Goal: Task Accomplishment & Management: Use online tool/utility

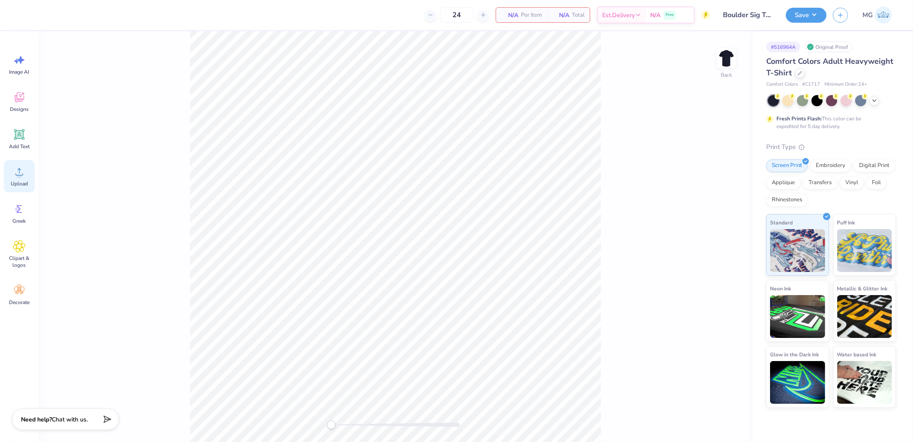
click at [15, 181] on span "Upload" at bounding box center [19, 183] width 17 height 7
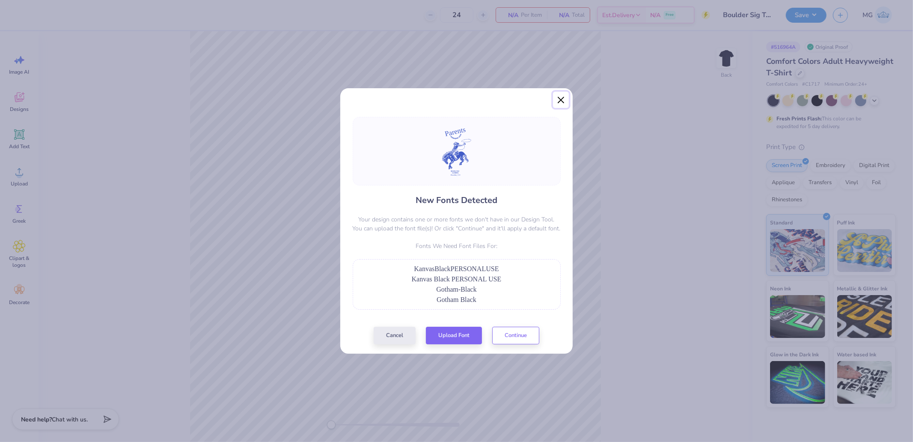
click at [562, 100] on button "Close" at bounding box center [561, 100] width 16 height 16
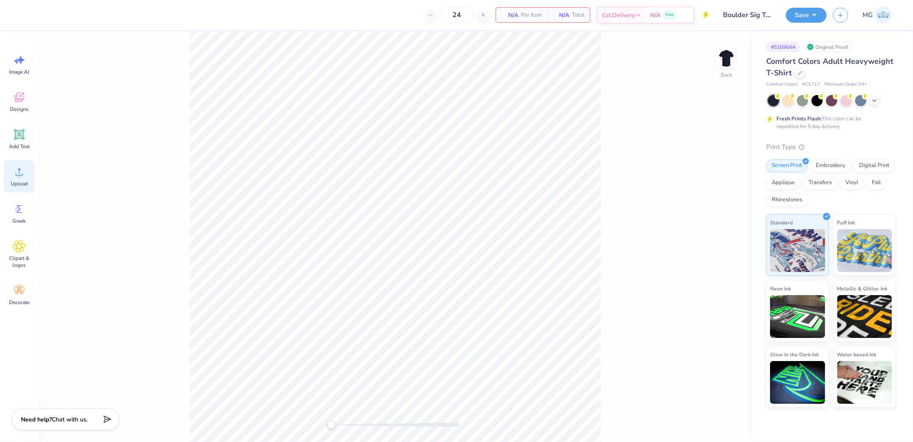
click at [27, 170] on div "Upload" at bounding box center [19, 176] width 31 height 32
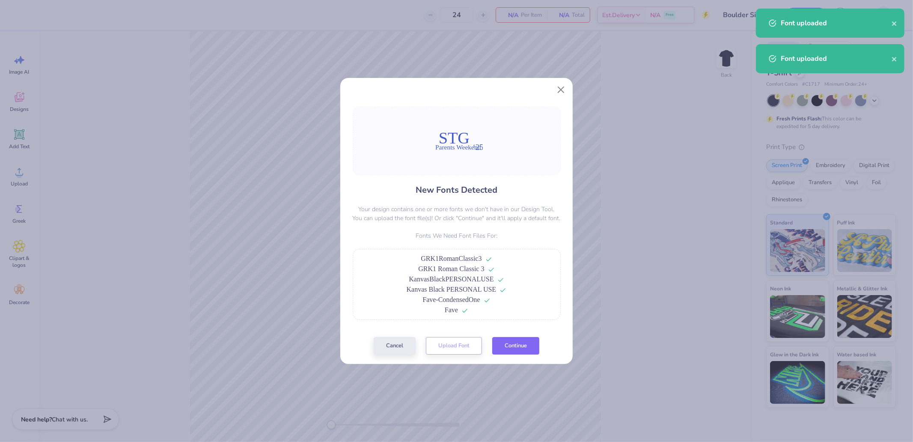
click at [522, 348] on button "Continue" at bounding box center [515, 346] width 47 height 18
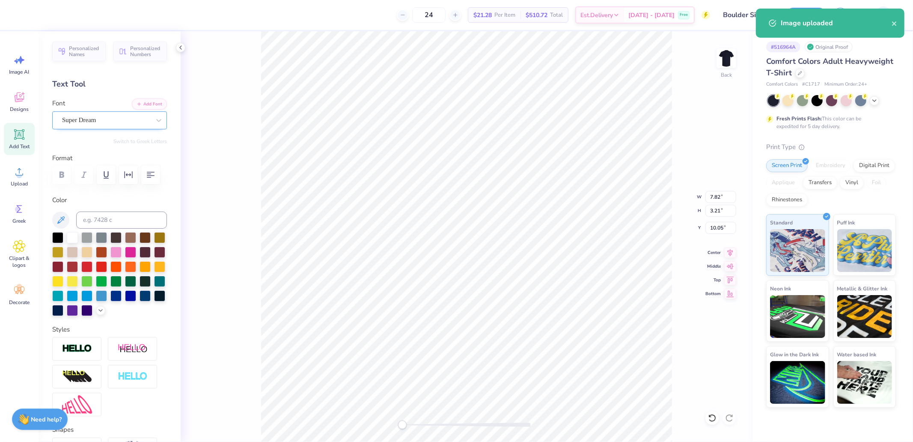
click at [94, 122] on div "Super Dream" at bounding box center [106, 119] width 90 height 13
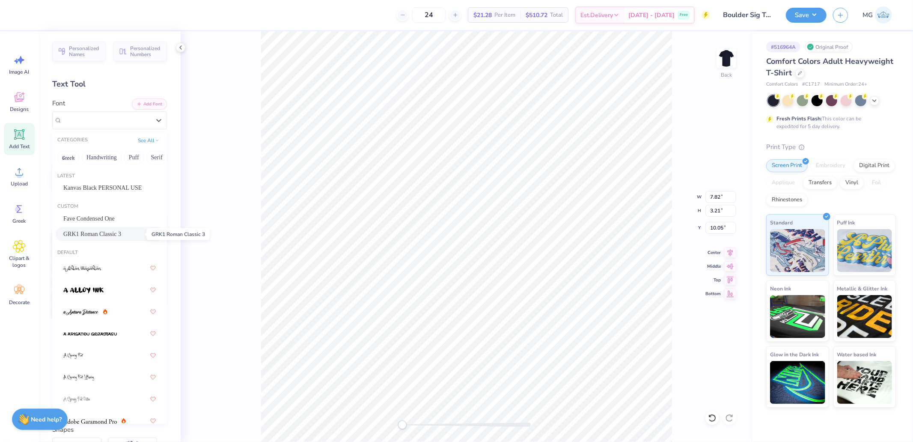
click at [105, 232] on span "GRK1 Roman Classic 3" at bounding box center [92, 233] width 58 height 9
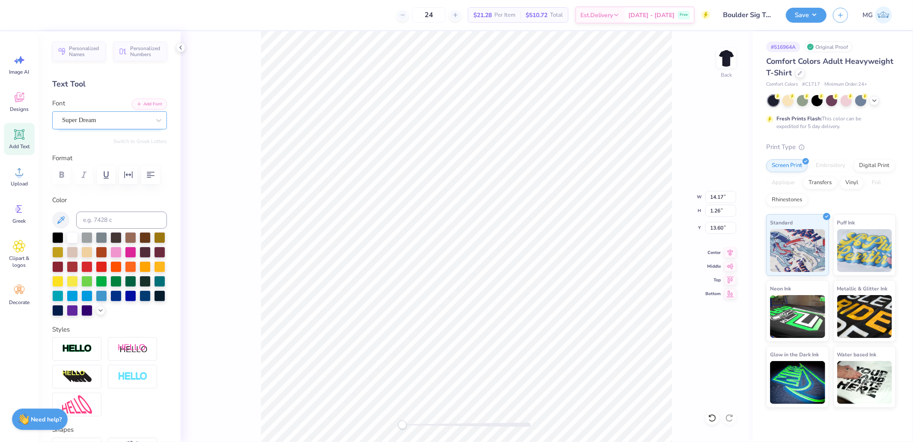
click at [114, 129] on div "Super Dream" at bounding box center [109, 120] width 115 height 18
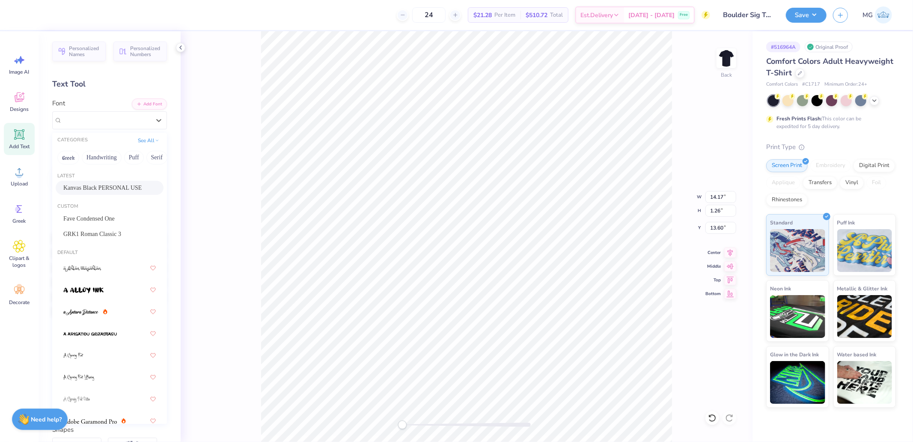
click at [85, 189] on span "Kanvas Black PERSONAL USE" at bounding box center [102, 187] width 78 height 9
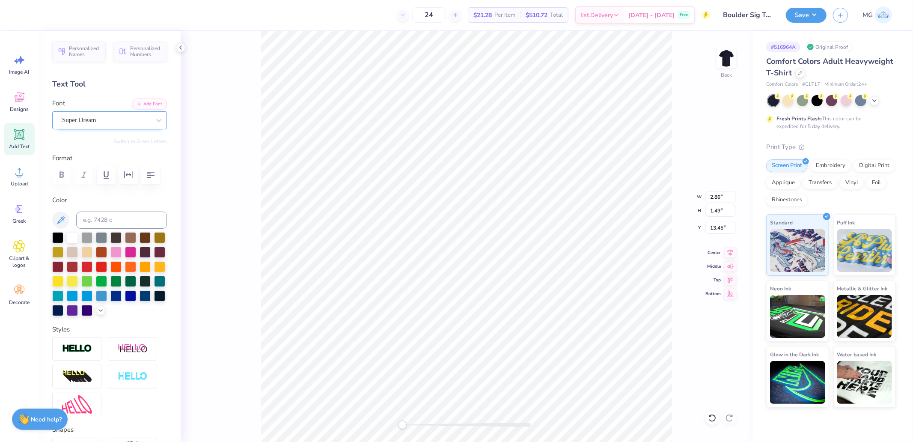
click at [95, 127] on div "Super Dream" at bounding box center [109, 120] width 115 height 18
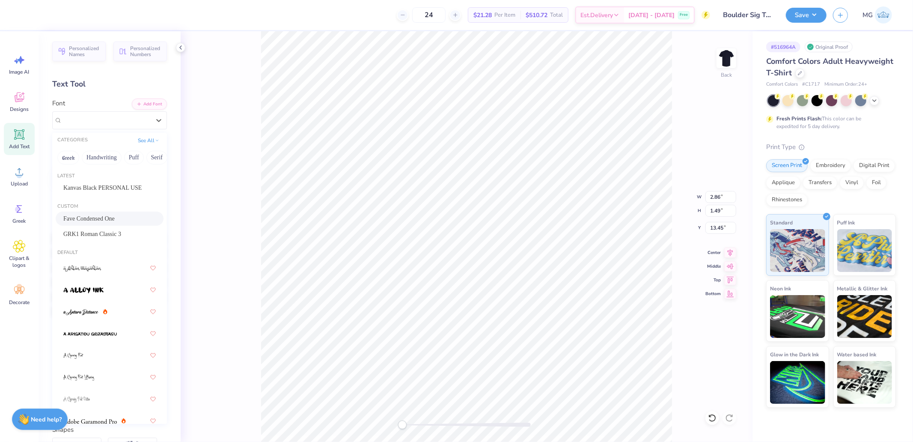
click at [109, 217] on div "Fave Condensed One" at bounding box center [109, 218] width 92 height 9
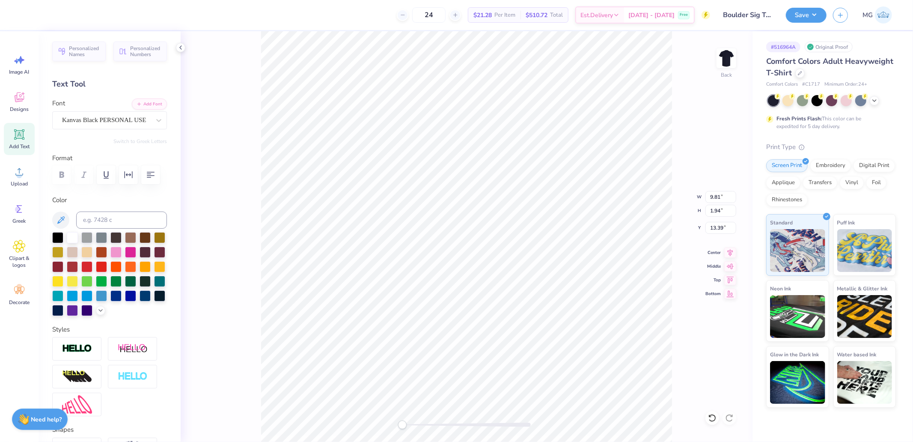
type input "9.81"
type input "1.94"
type input "13.39"
type input "11.37"
type input "13.38"
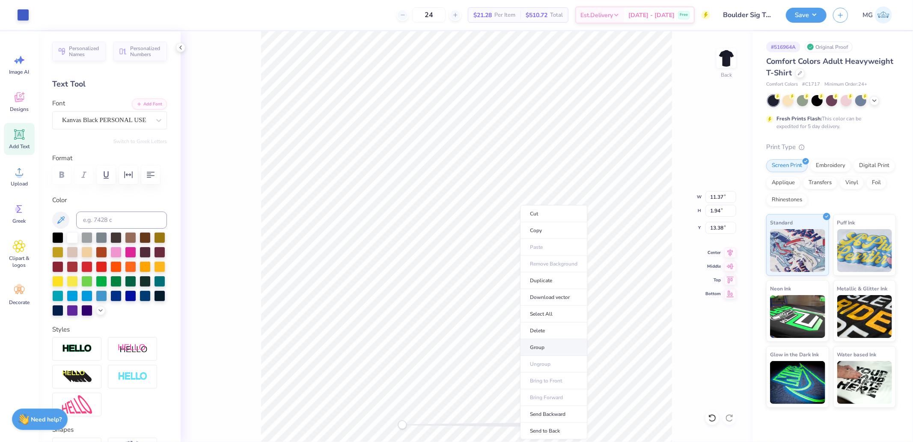
click at [544, 344] on li "Group" at bounding box center [553, 347] width 67 height 17
click at [733, 251] on icon at bounding box center [730, 252] width 12 height 10
type input "9.11"
type input "3.17"
type input "10.39"
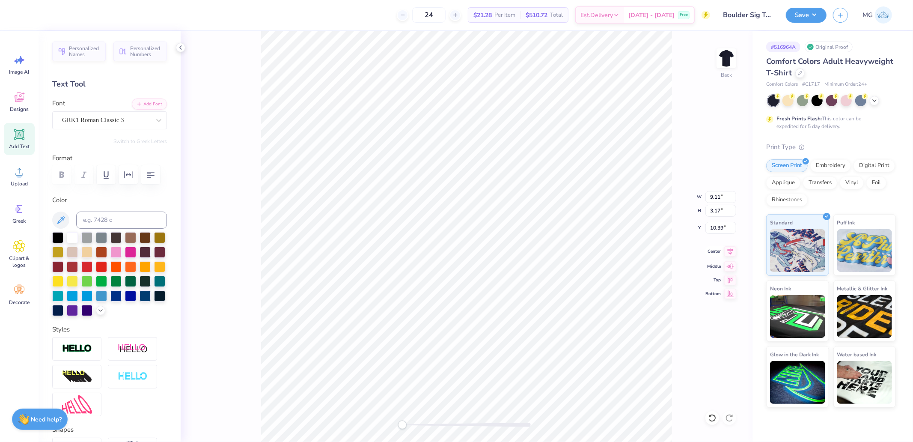
click at [735, 250] on icon at bounding box center [730, 251] width 12 height 10
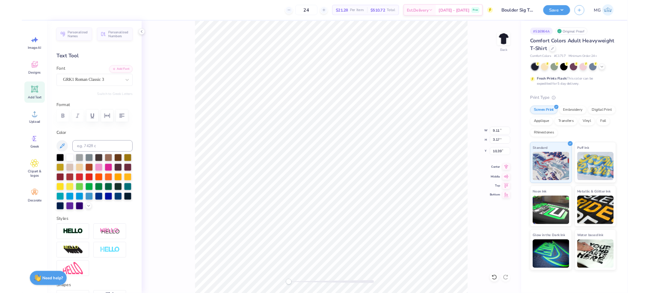
scroll to position [7, 1]
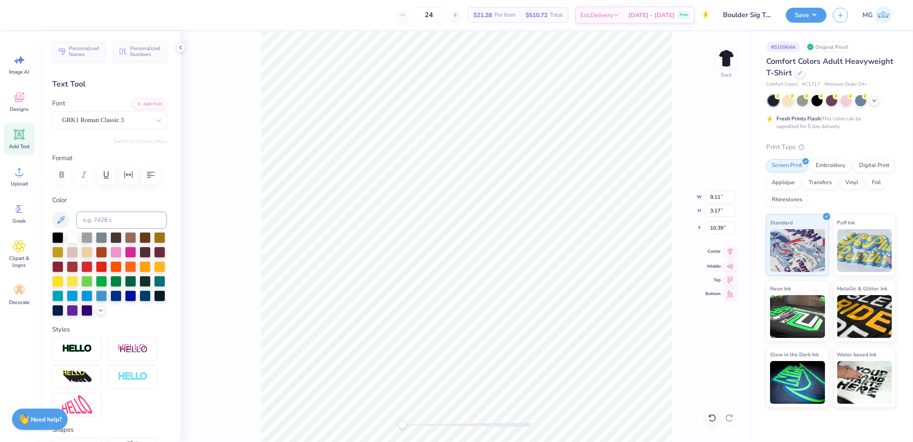
click at [731, 252] on icon at bounding box center [730, 251] width 12 height 10
click at [726, 201] on input "11.37" at bounding box center [720, 197] width 31 height 12
type input "1.08"
type input "1.19"
type input "11.97"
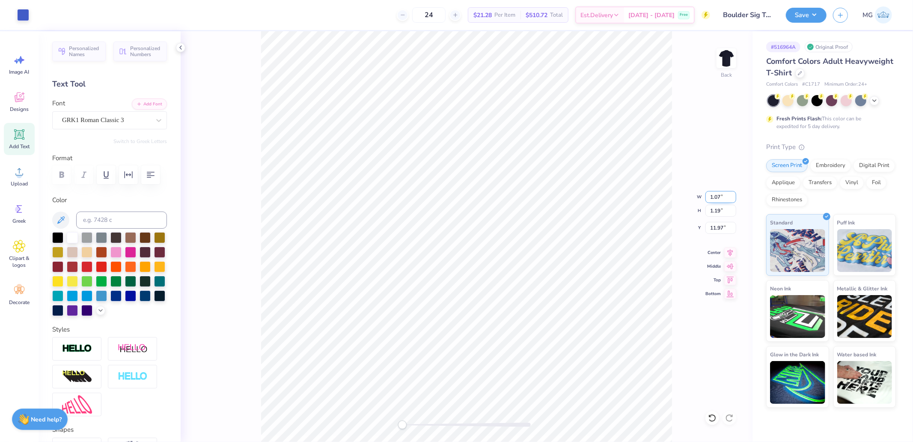
click at [730, 198] on input "1.07" at bounding box center [720, 197] width 31 height 12
type input "14.17"
type input "6.80"
type input "8.84"
type input "6.20"
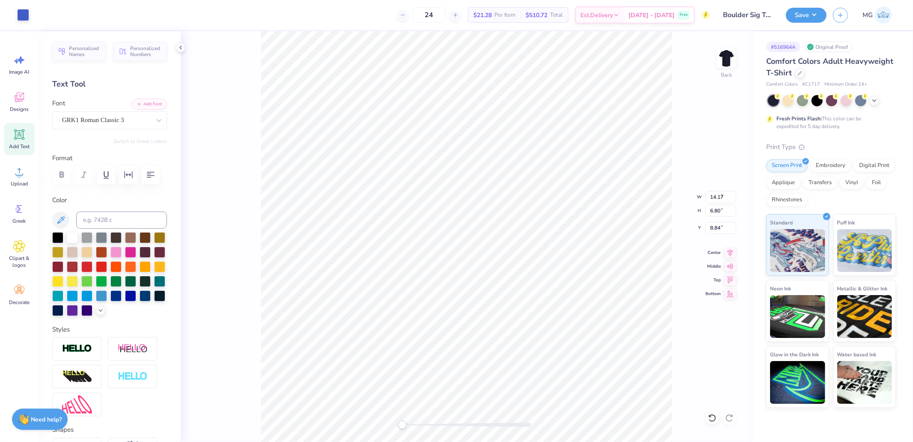
type input "3.76"
type input "3.00"
type input "1.45"
type input "1.46"
type input "3.23"
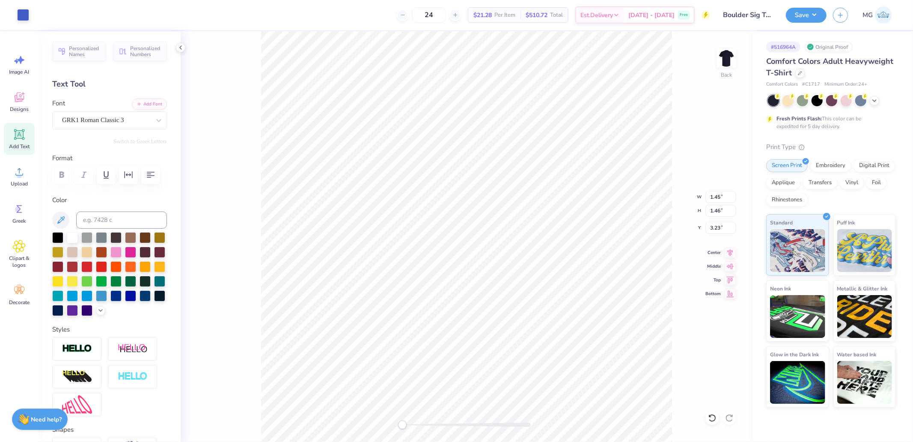
type input "4.55"
type input "3.05"
type input "2.94"
type input "3.63"
type input "2.62"
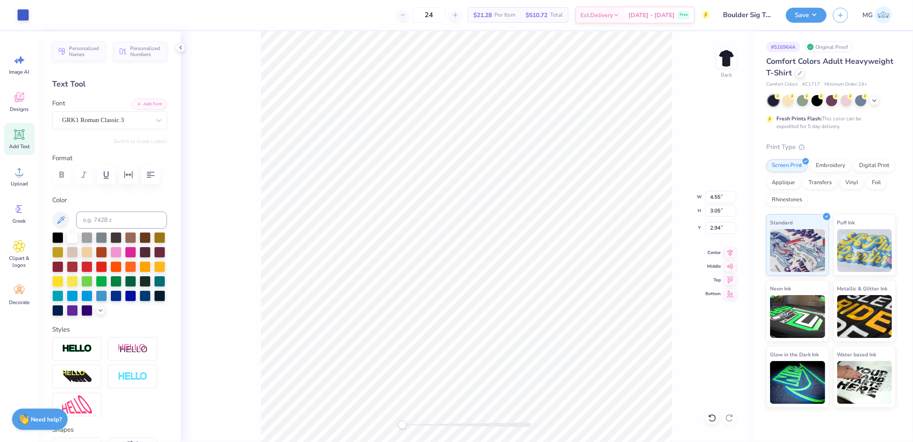
type input "3.00"
type input "2.52"
type input "2.07"
type input "3.07"
type input "3.88"
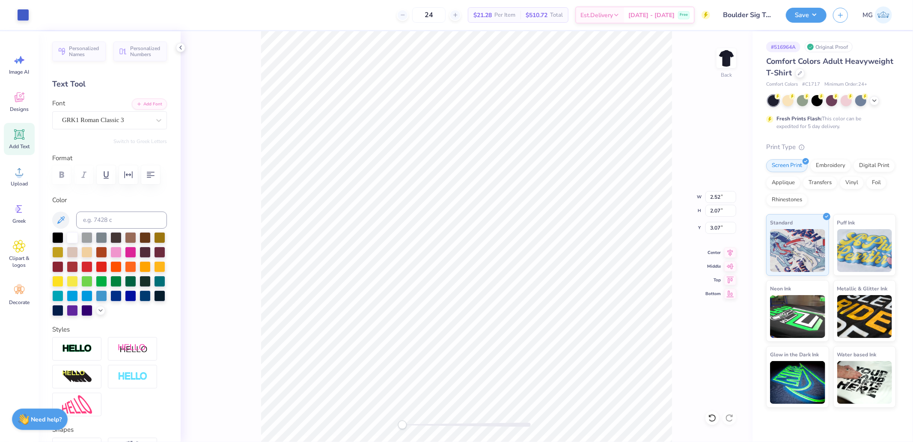
type input "2.74"
type input "2.96"
type input "3.25"
type input "1.13"
type input "2.96"
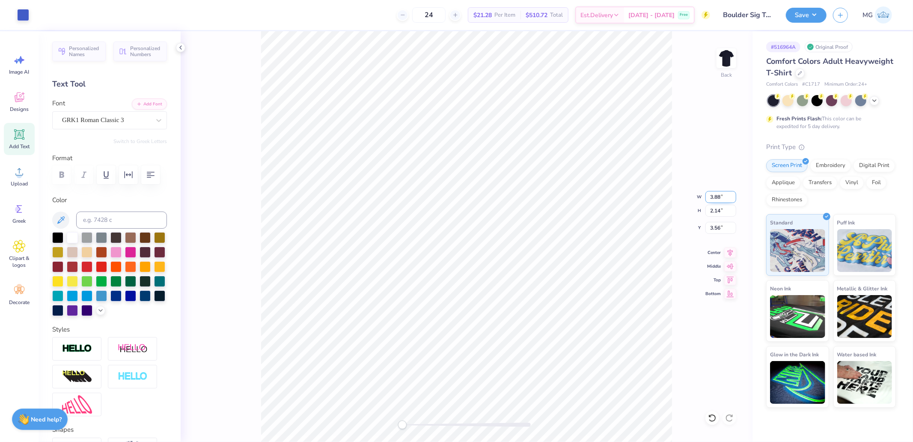
click at [718, 192] on input "3.88" at bounding box center [720, 197] width 31 height 12
type input "4.12"
type input "2.24"
type input "3.51"
click at [718, 200] on input "4.12" at bounding box center [720, 197] width 31 height 12
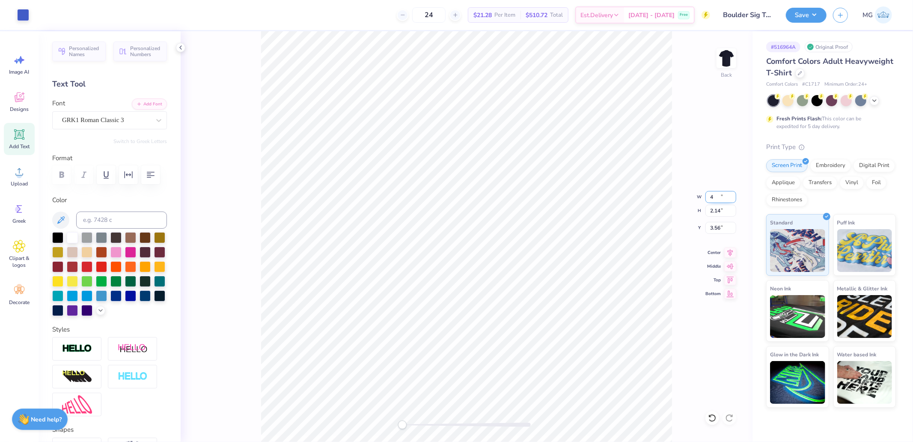
type input "3.88"
type input "2.14"
type input "3.56"
type input "3.67"
type input "1.28"
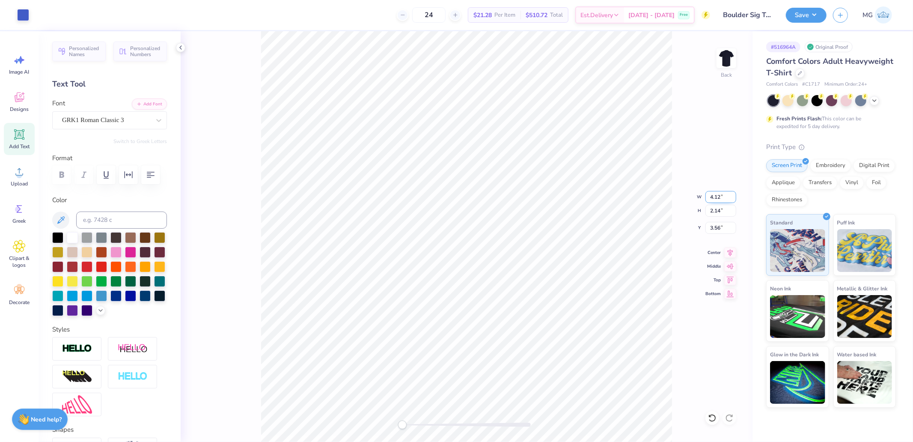
type input "3.46"
click at [720, 232] on input "3.55" at bounding box center [720, 228] width 31 height 12
type input "3.00"
click at [683, 118] on div "Back W 4.00 4.00 " H 2.17 2.17 " Y 3.00 3.00 " Center Middle Top Bottom" at bounding box center [467, 236] width 572 height 410
click at [724, 59] on img at bounding box center [726, 58] width 34 height 34
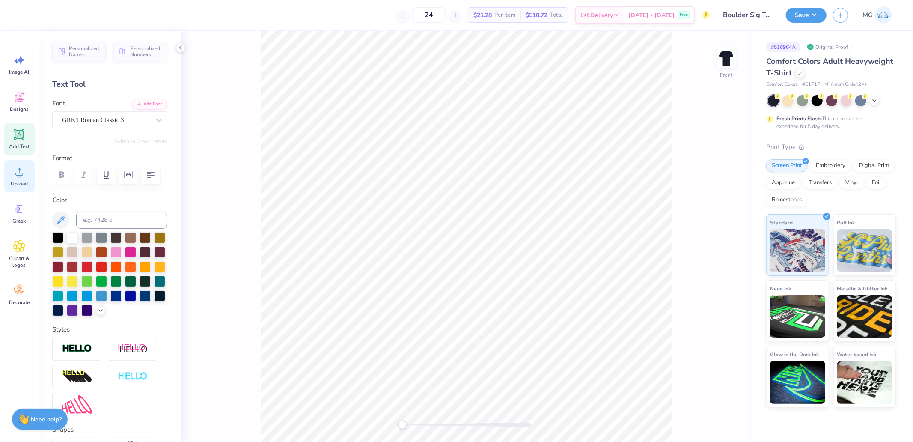
click at [18, 170] on icon at bounding box center [19, 171] width 13 height 13
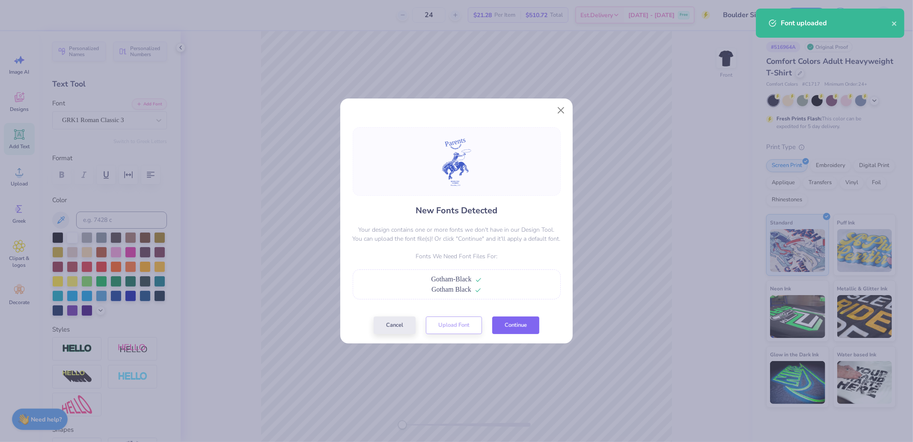
click at [515, 323] on button "Continue" at bounding box center [515, 325] width 47 height 18
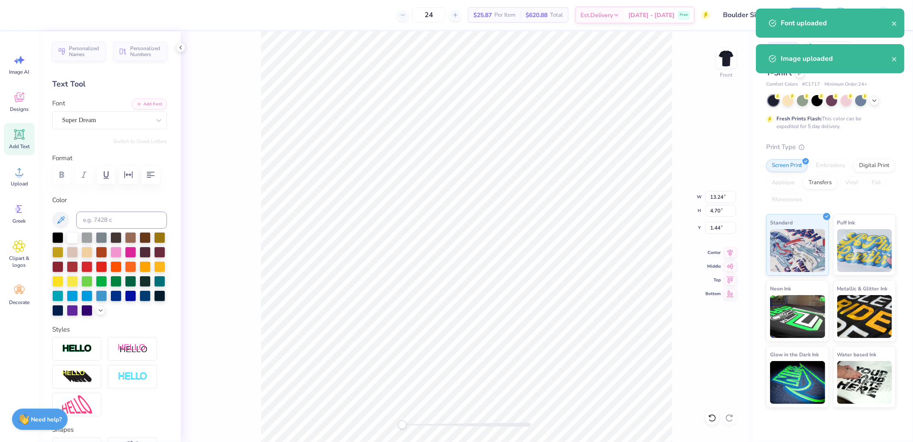
click at [76, 109] on div "Font Super Dream" at bounding box center [109, 113] width 115 height 31
click at [85, 116] on div "Super Dream" at bounding box center [106, 119] width 90 height 13
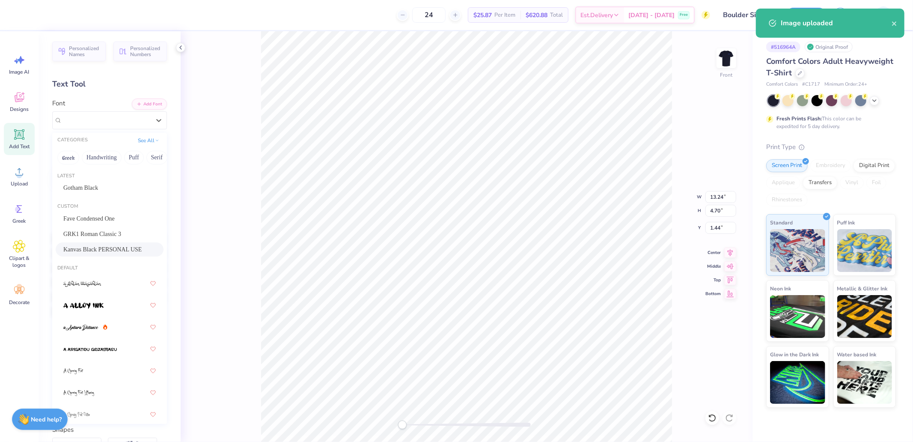
click at [95, 247] on span "Kanvas Black PERSONAL USE" at bounding box center [102, 249] width 78 height 9
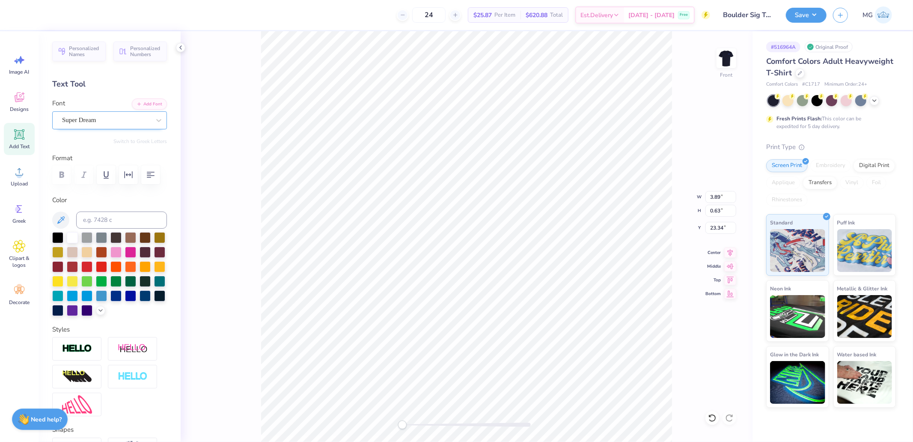
click at [102, 117] on div "Super Dream" at bounding box center [106, 119] width 90 height 13
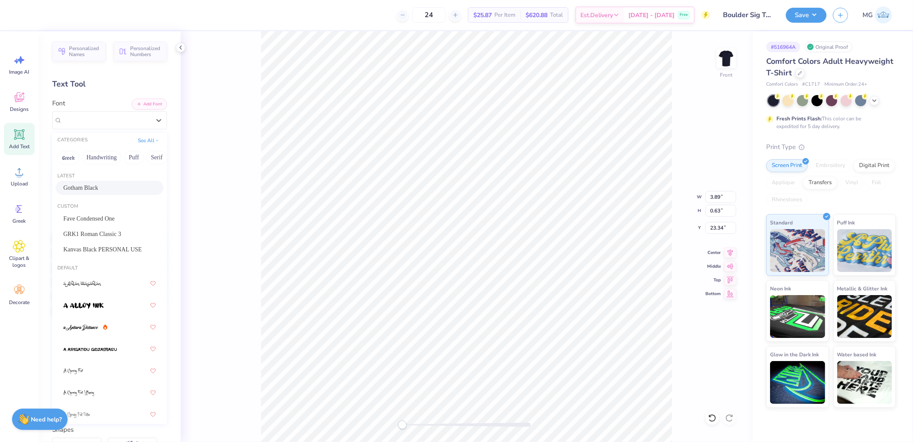
click at [97, 195] on div "Latest Gotham Black" at bounding box center [109, 184] width 115 height 31
click at [118, 190] on div "Gotham Black" at bounding box center [109, 187] width 92 height 9
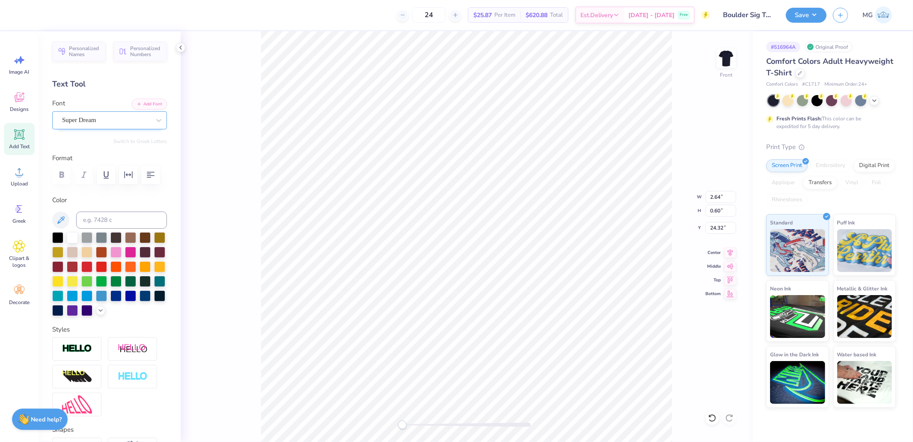
click at [101, 125] on div "Super Dream" at bounding box center [106, 119] width 90 height 13
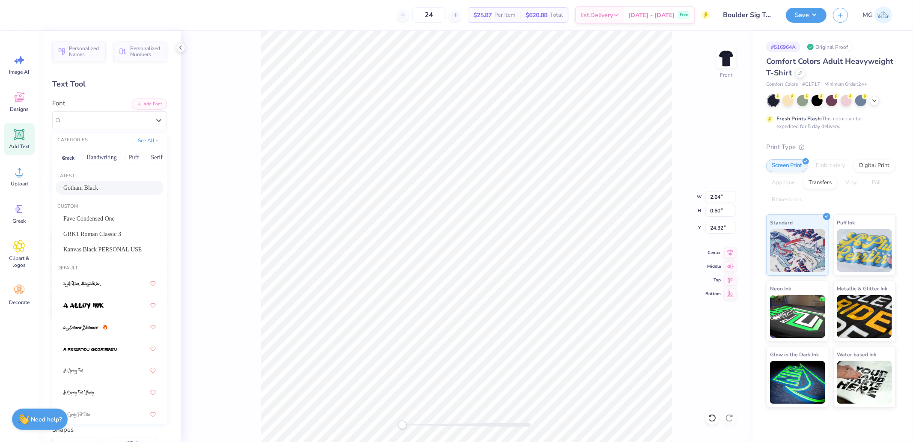
click at [89, 186] on span "Gotham Black" at bounding box center [80, 187] width 35 height 9
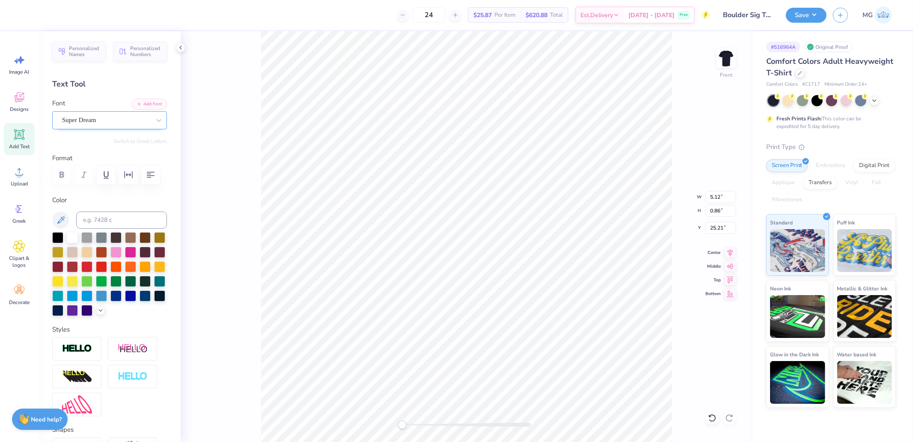
click at [104, 121] on div "Super Dream" at bounding box center [106, 119] width 90 height 13
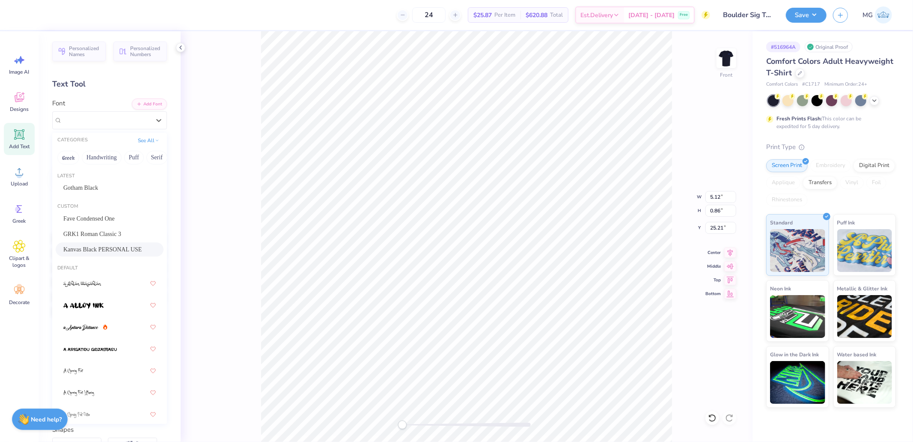
click at [99, 250] on span "Kanvas Black PERSONAL USE" at bounding box center [102, 249] width 78 height 9
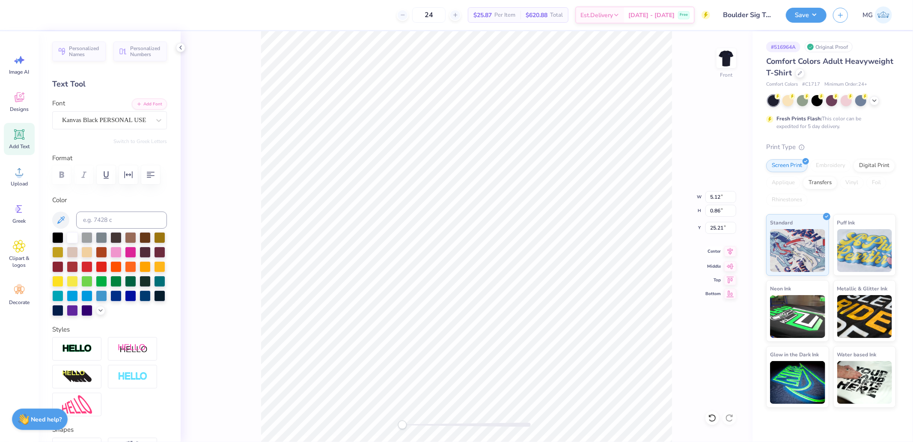
click at [729, 250] on icon at bounding box center [730, 251] width 12 height 10
type input "3.17"
type input "0.57"
type input "24.37"
click at [734, 253] on icon at bounding box center [730, 251] width 12 height 10
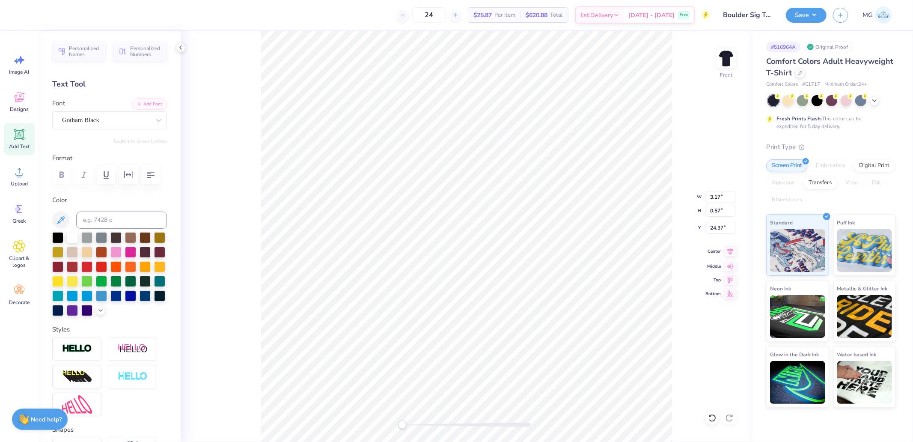
type input "4.48"
type input "23.42"
click at [728, 250] on icon at bounding box center [730, 251] width 12 height 10
type input "4.48"
type input "23.42"
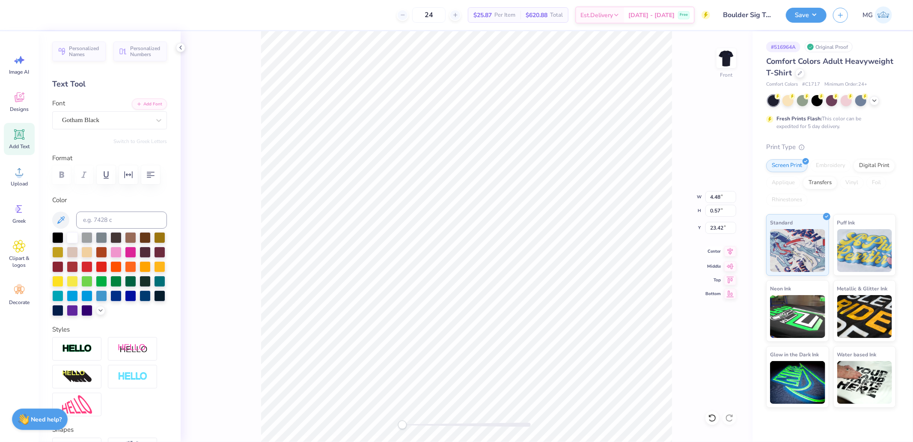
click at [731, 251] on icon at bounding box center [730, 251] width 12 height 10
type input "14.53"
type input "17.76"
type input "5.02"
type input "8.76"
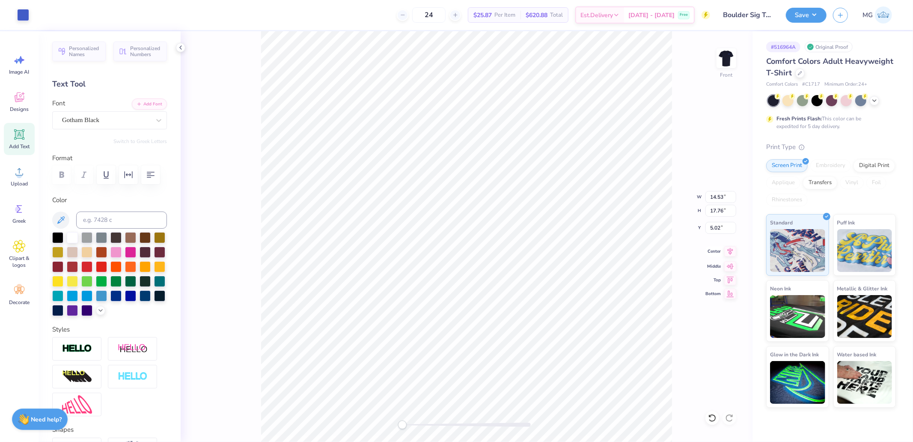
type input "4.34"
type input "2.35"
click at [520, 347] on li "Group" at bounding box center [524, 347] width 67 height 17
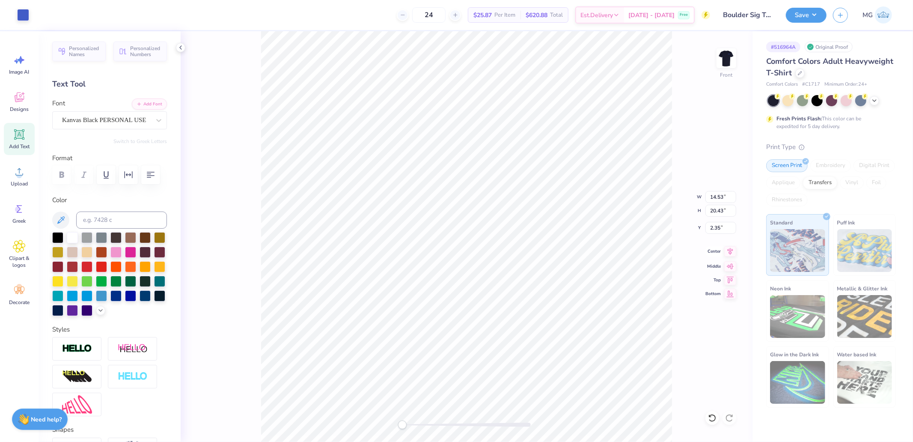
click at [733, 251] on icon at bounding box center [730, 251] width 12 height 10
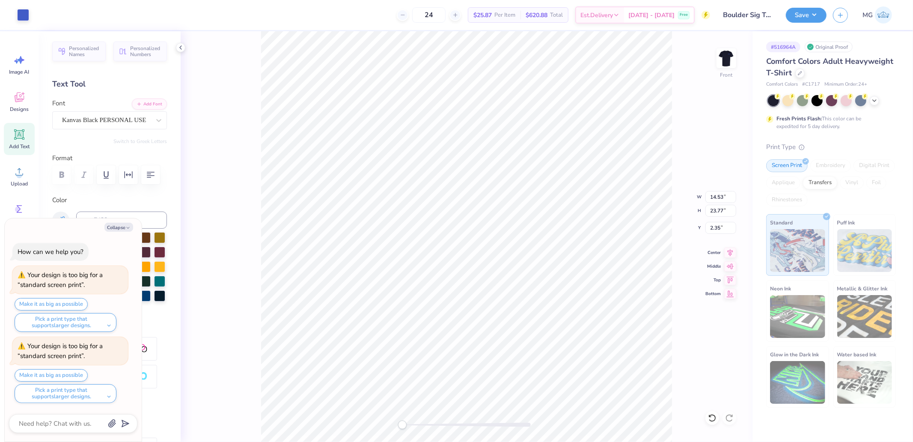
type textarea "x"
type input "6.58"
type input "13.77"
type input "12.24"
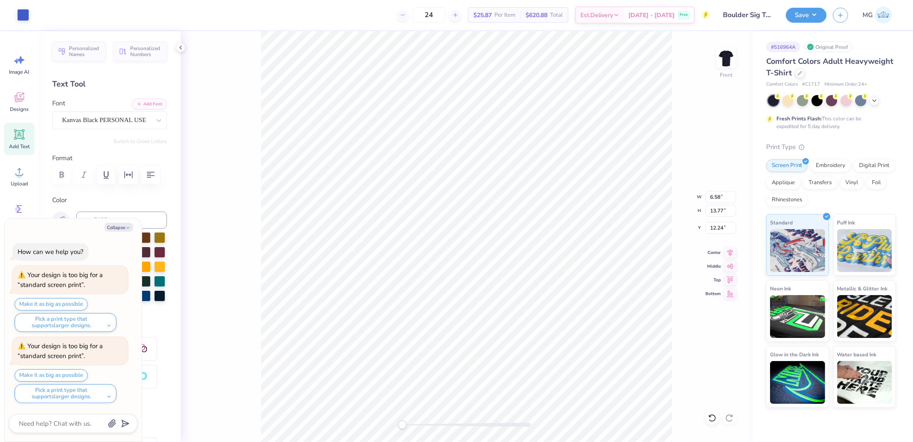
type textarea "x"
type input "5.47"
type textarea "x"
click at [717, 208] on input "13.77" at bounding box center [720, 211] width 31 height 12
type input "15"
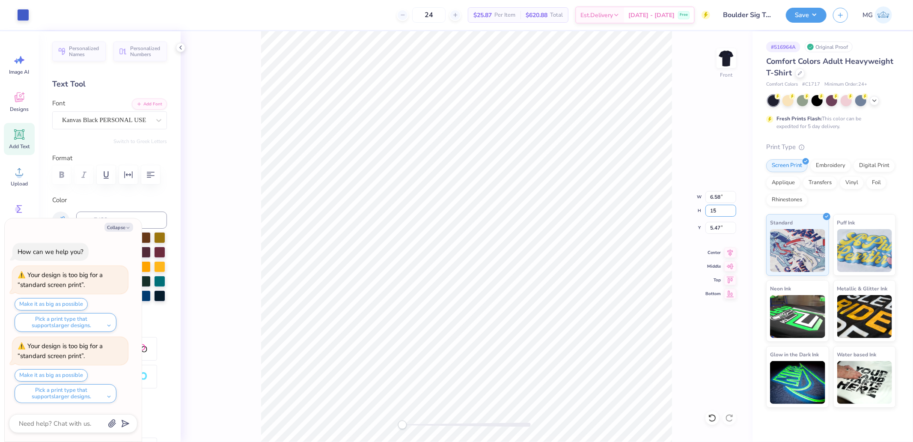
type textarea "x"
type input "7.81"
type input "15.45"
type input "4.43"
type textarea "x"
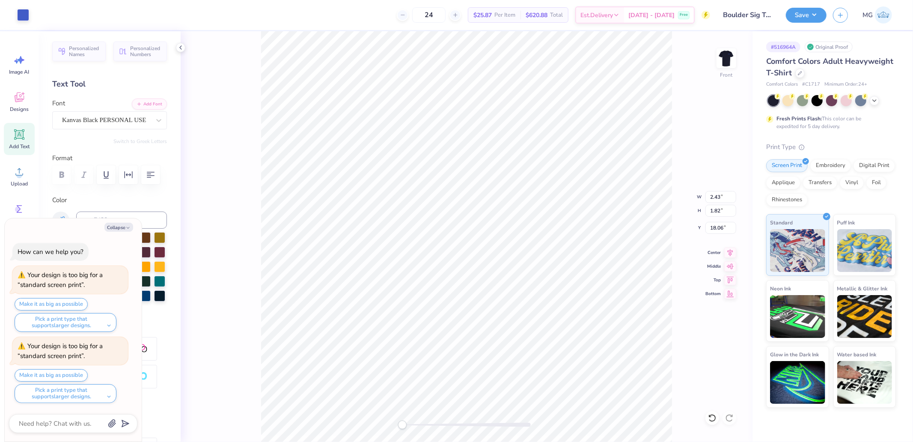
type input "15.41"
click at [729, 254] on icon at bounding box center [730, 251] width 12 height 10
type textarea "x"
type input "7.81"
type input "10.98"
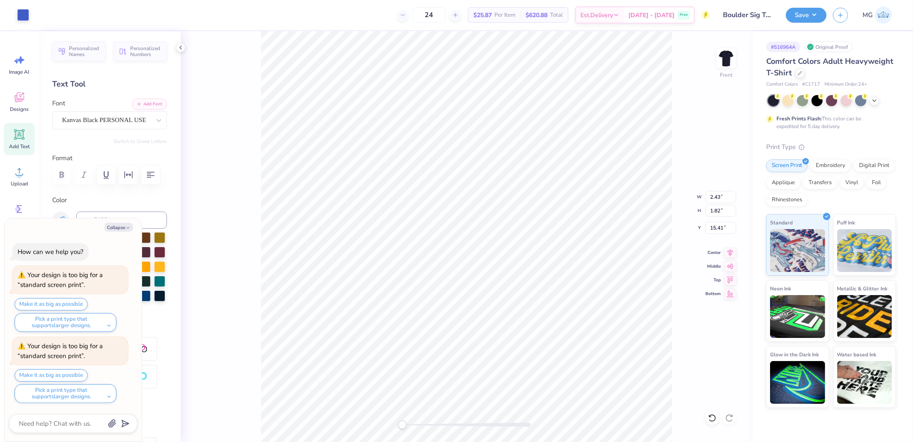
type input "4.43"
type textarea "x"
click at [716, 212] on input "12.11" at bounding box center [720, 211] width 31 height 12
type input "14"
type textarea "x"
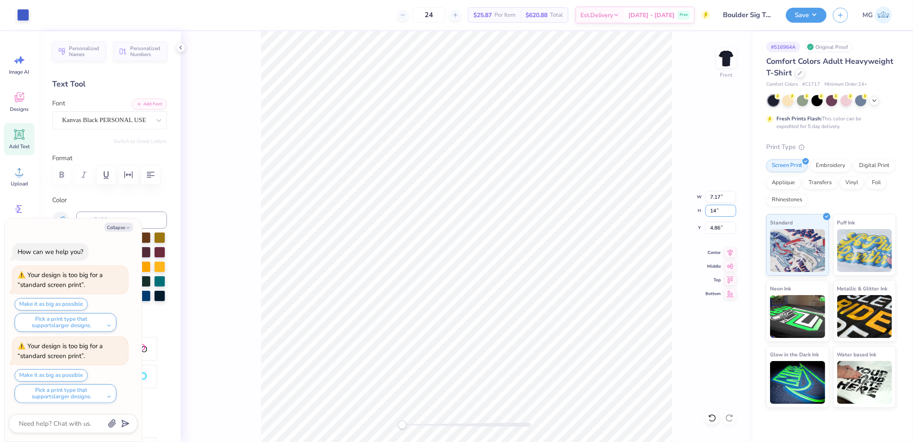
type input "9.59"
type input "14.90"
type input "3.05"
type textarea "x"
type input "3.52"
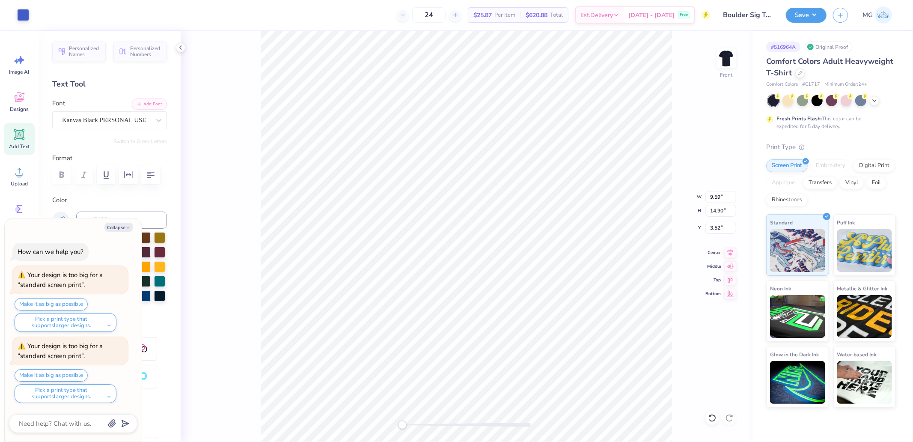
type textarea "x"
type input "8.29"
type input "14.00"
type input "3.91"
drag, startPoint x: 520, startPoint y: 340, endPoint x: 524, endPoint y: 354, distance: 15.1
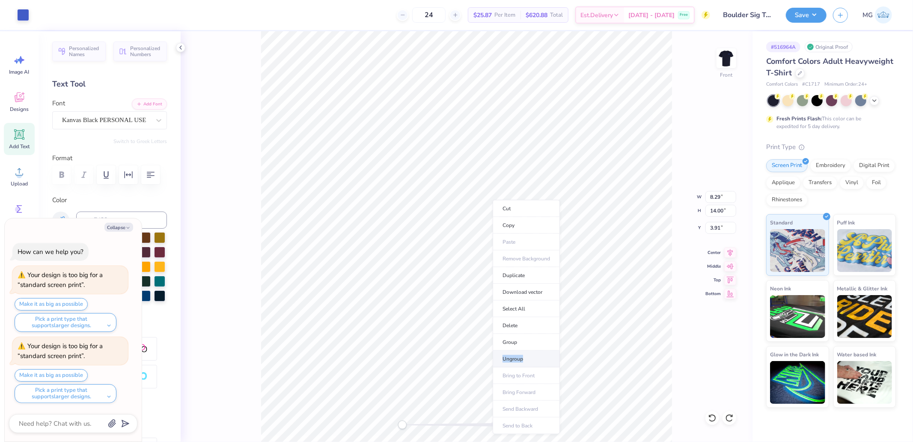
click at [524, 354] on ul "Cut Copy Paste Remove Background Duplicate Download vector Select All Delete Gr…" at bounding box center [526, 317] width 67 height 234
type textarea "x"
type input "15.98"
click at [715, 204] on div "Front W 8.29 8.29 " H 14.14 14.14 " Y 3.91 3.91 " Center [GEOGRAPHIC_DATA]" at bounding box center [467, 236] width 572 height 410
click at [727, 215] on div "Front" at bounding box center [467, 236] width 572 height 410
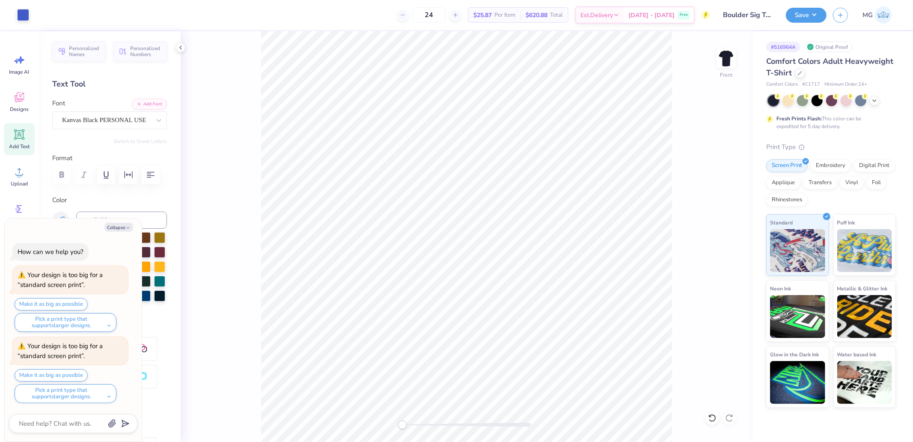
type textarea "x"
click at [722, 213] on input "14.14" at bounding box center [720, 211] width 31 height 12
type input "15"
type textarea "x"
type input "9.33"
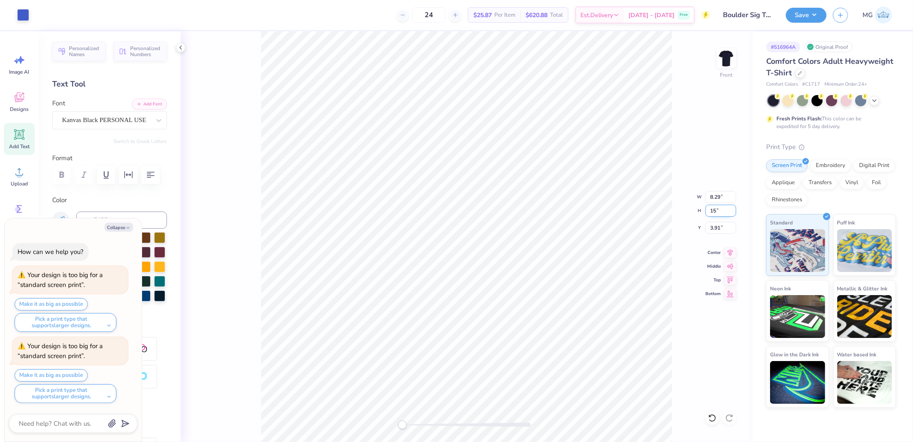
type input "15.37"
type input "3.13"
type textarea "x"
click at [712, 210] on input "14.14" at bounding box center [720, 211] width 31 height 12
type input "15"
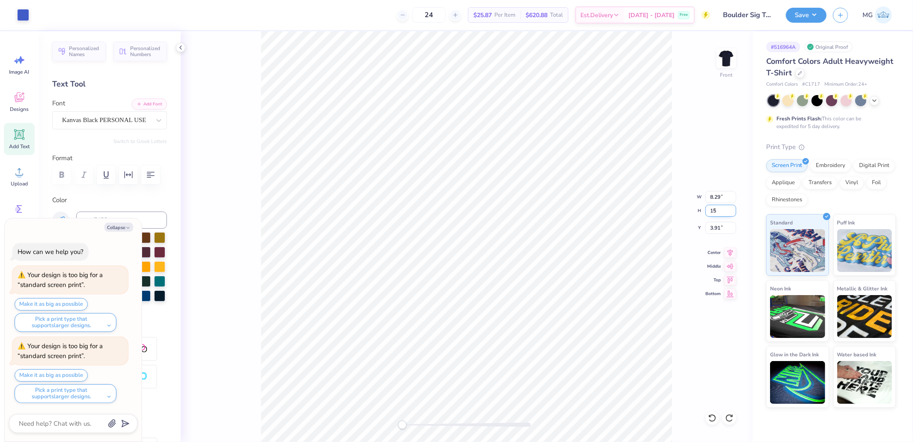
type textarea "x"
type input "9.33"
type input "15.37"
type input "3.13"
type input "15.37"
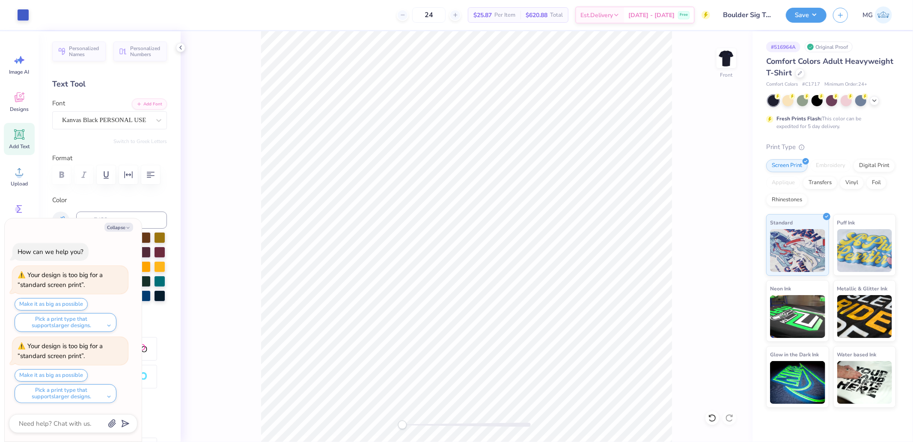
type textarea "x"
click at [720, 215] on input "15.37" at bounding box center [720, 211] width 31 height 12
type input "14"
type textarea "x"
type input "7.74"
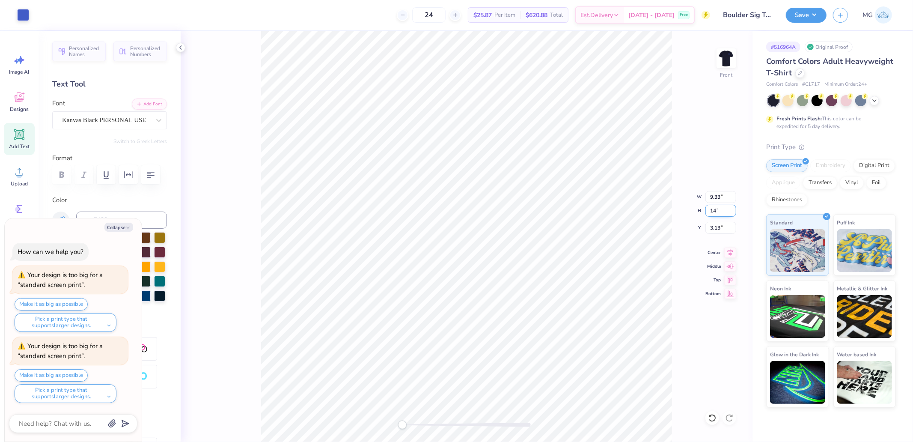
type input "13.47"
type input "4.32"
click at [722, 208] on input "13.47" at bounding box center [720, 211] width 31 height 12
type input "15"
type textarea "x"
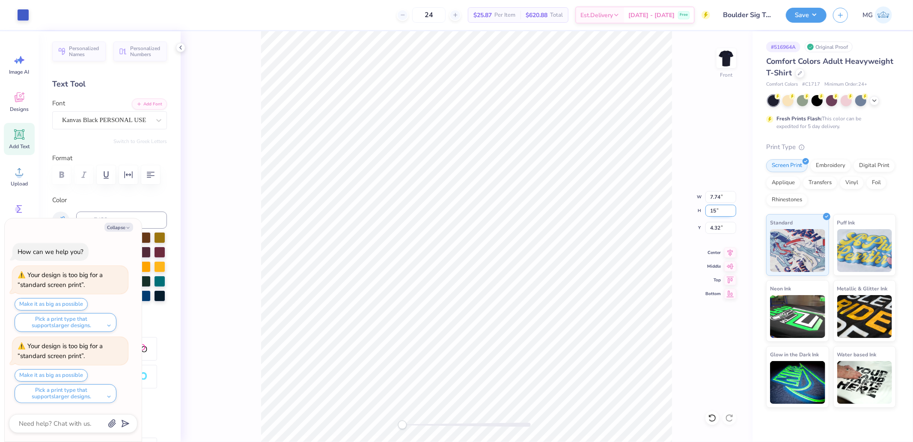
type input "9.59"
type input "15.68"
type input "2.90"
click at [722, 208] on input "15.68" at bounding box center [720, 211] width 31 height 12
type input "15.6"
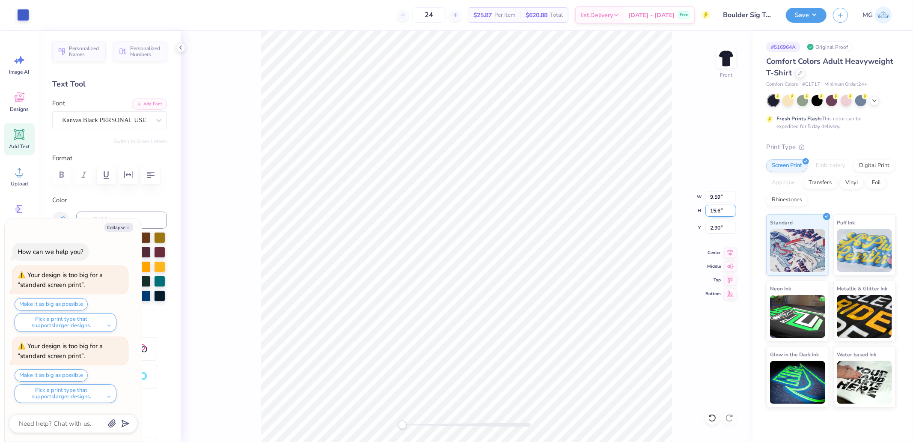
type textarea "x"
type input "9.49"
type input "15.57"
type input "2.98"
type textarea "x"
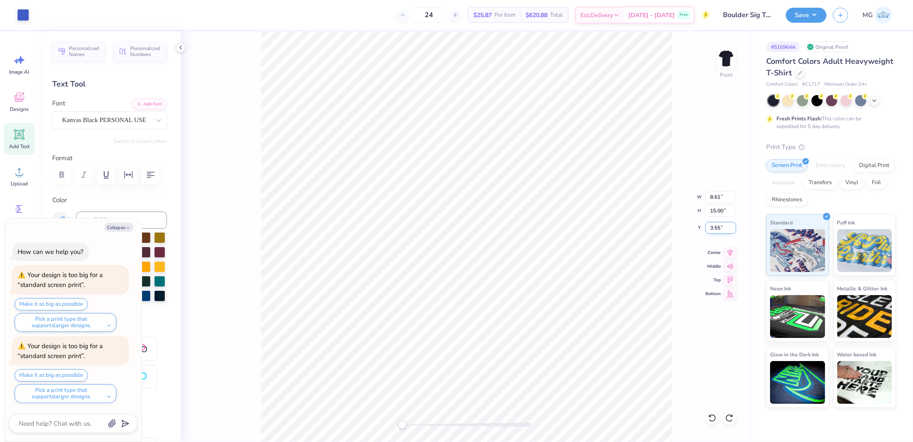
click at [720, 232] on input "3.55" at bounding box center [720, 228] width 31 height 12
type input "3"
type textarea "x"
type input "3.00"
click at [809, 19] on button "Save" at bounding box center [806, 13] width 41 height 15
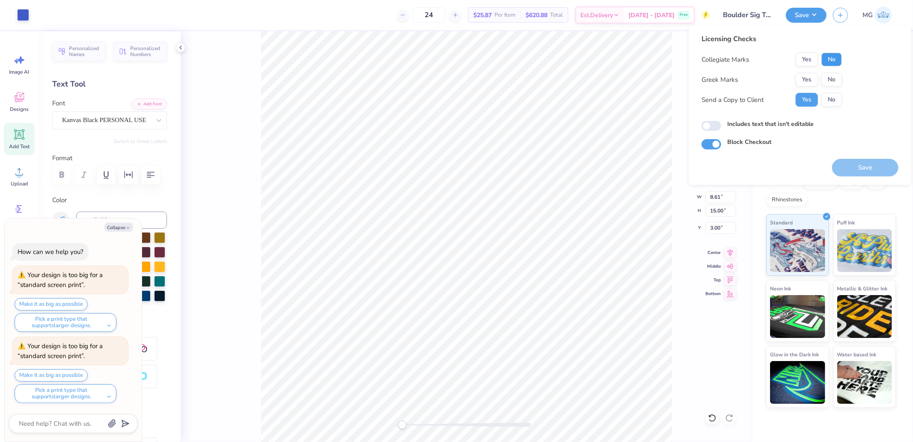
click at [832, 61] on button "No" at bounding box center [831, 60] width 21 height 14
click at [807, 76] on button "Yes" at bounding box center [807, 80] width 22 height 14
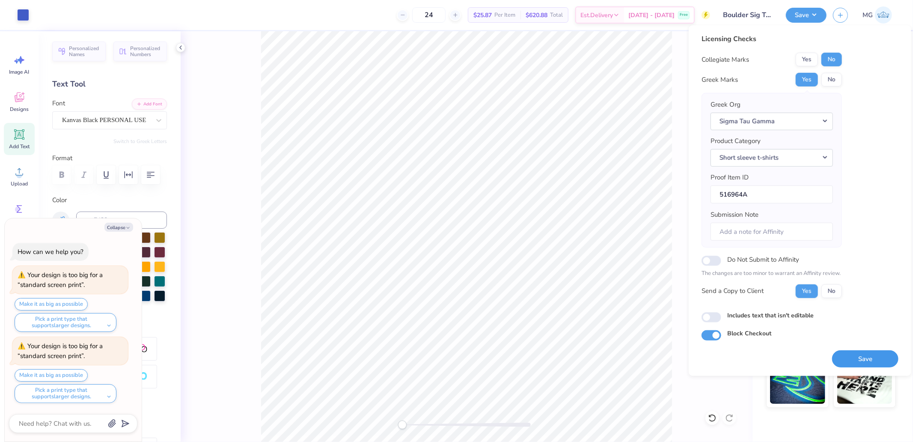
click at [862, 360] on button "Save" at bounding box center [865, 359] width 66 height 18
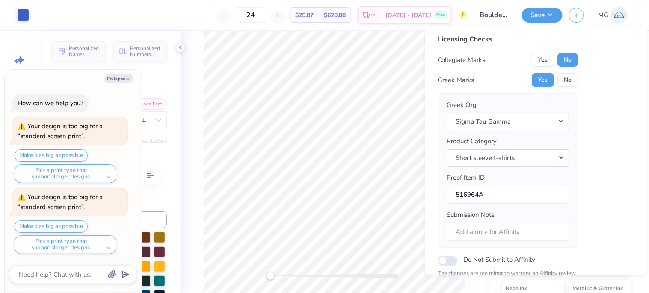
type textarea "x"
